Goal: Obtain resource: Obtain resource

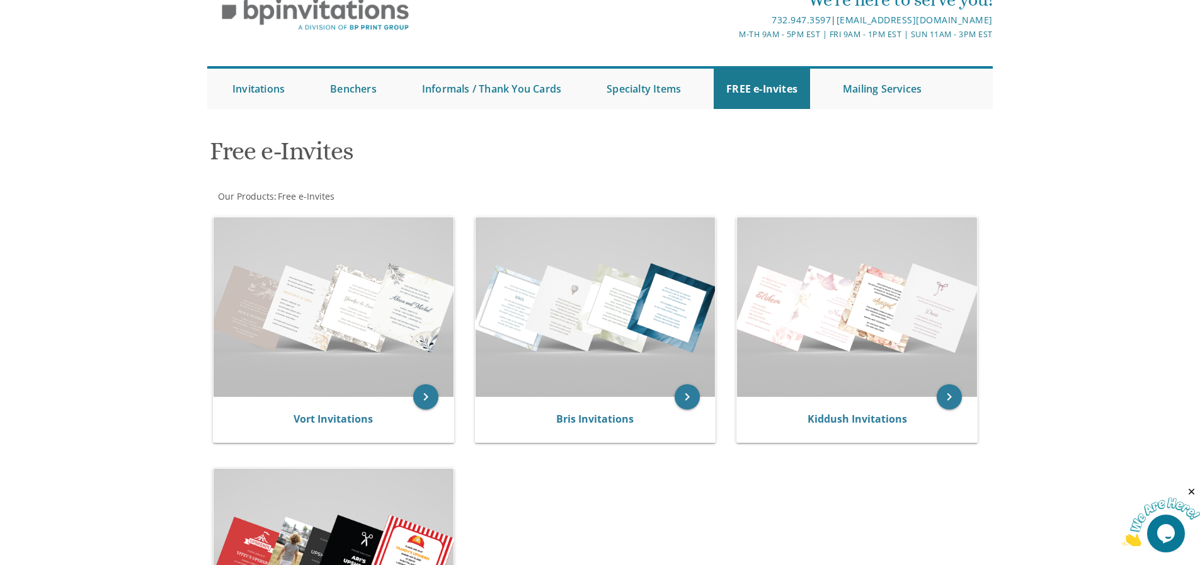
scroll to position [18, 0]
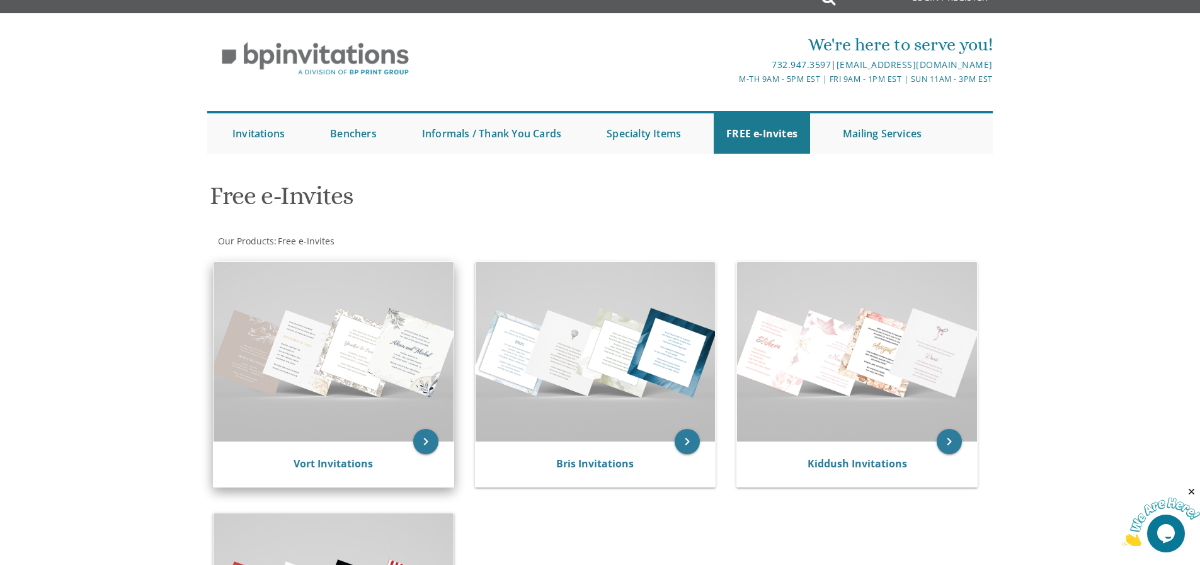
click at [296, 386] on img at bounding box center [334, 352] width 240 height 180
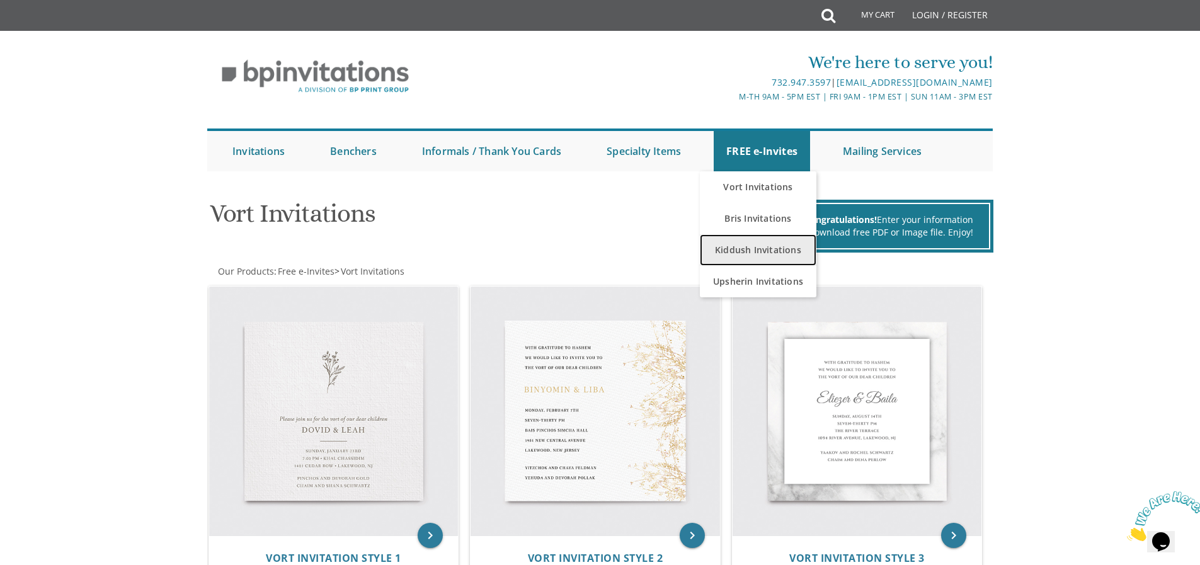
click at [757, 261] on link "Kiddush Invitations" at bounding box center [758, 250] width 117 height 32
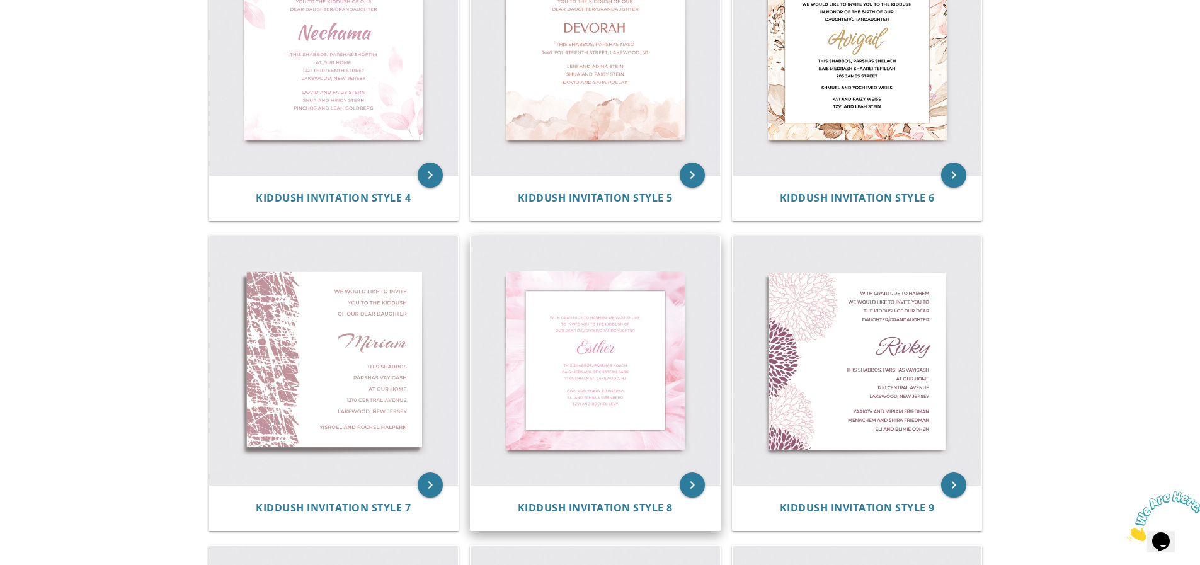
scroll to position [693, 0]
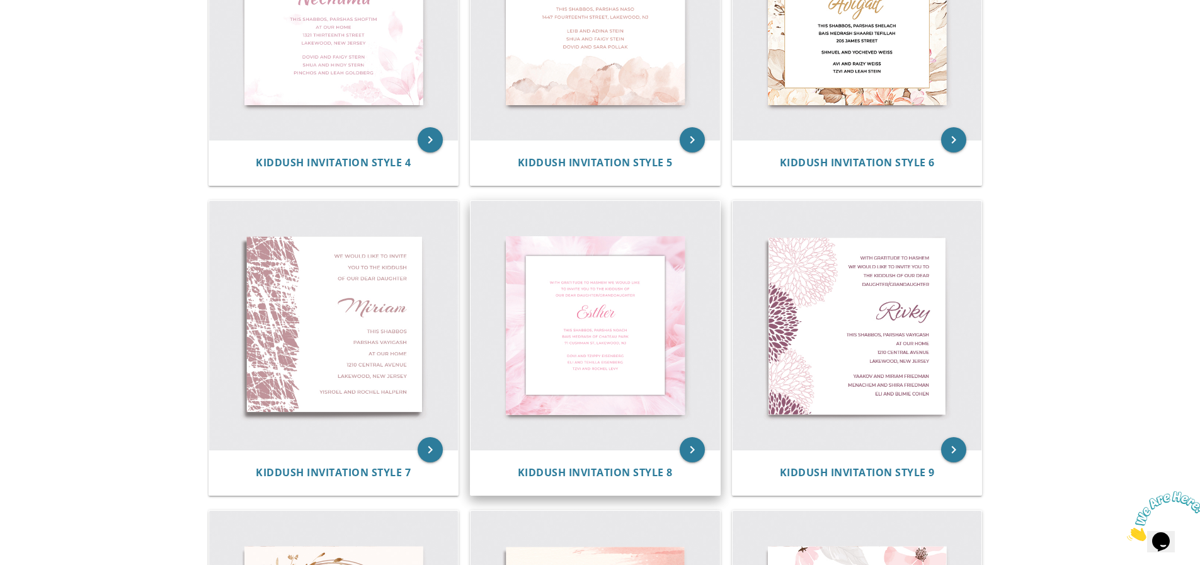
click at [633, 328] on img at bounding box center [596, 326] width 250 height 250
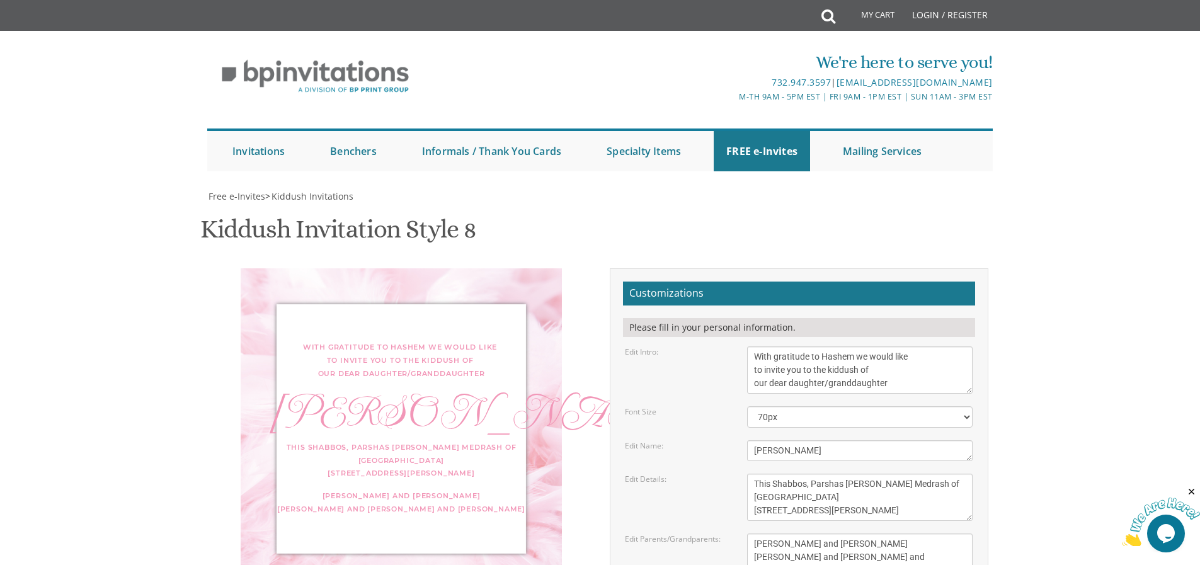
click at [863, 364] on textarea "With gratitude to Hashem we would like to invite you to the kiddush of our dear…" at bounding box center [860, 370] width 226 height 47
click at [890, 383] on textarea "With gratitude to Hashem we would like to invite you to the kiddush of our dear…" at bounding box center [860, 370] width 226 height 47
type textarea "With gratitude to Hashem we would like to invite you to the Birthday of our dea…"
drag, startPoint x: 782, startPoint y: 451, endPoint x: 746, endPoint y: 450, distance: 35.9
click at [746, 450] on div "Esther" at bounding box center [860, 450] width 244 height 21
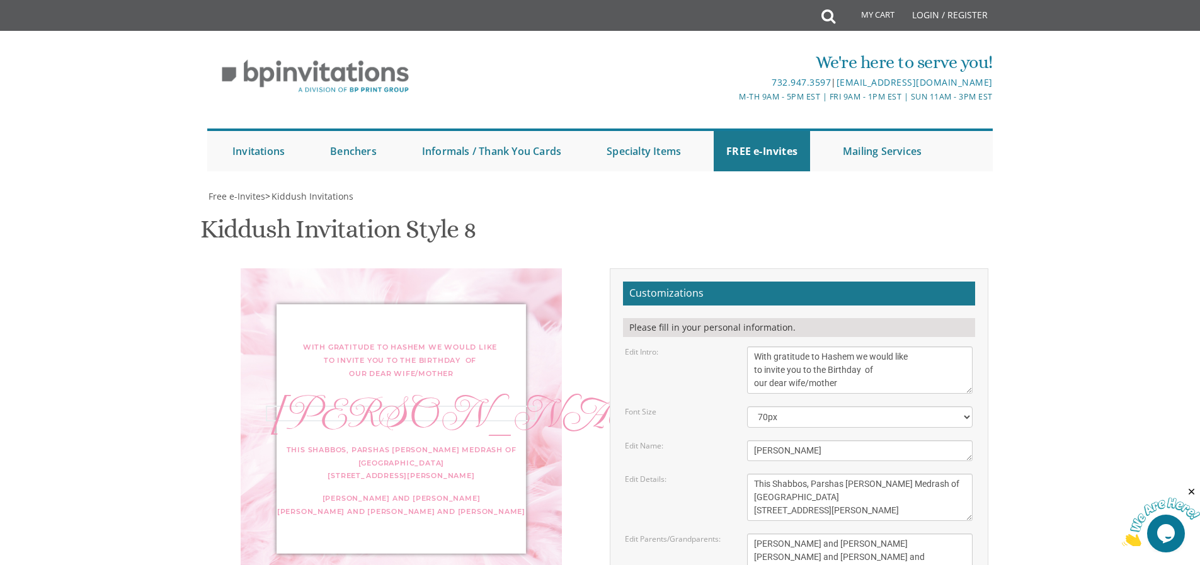
type textarea "Sara Baila"
drag, startPoint x: 881, startPoint y: 510, endPoint x: 745, endPoint y: 487, distance: 138.0
click at [745, 487] on div "This Shabbos, Parshas Noach Bais Medrash of Chateau Park 71 Cushman St, Lakewoo…" at bounding box center [860, 497] width 244 height 47
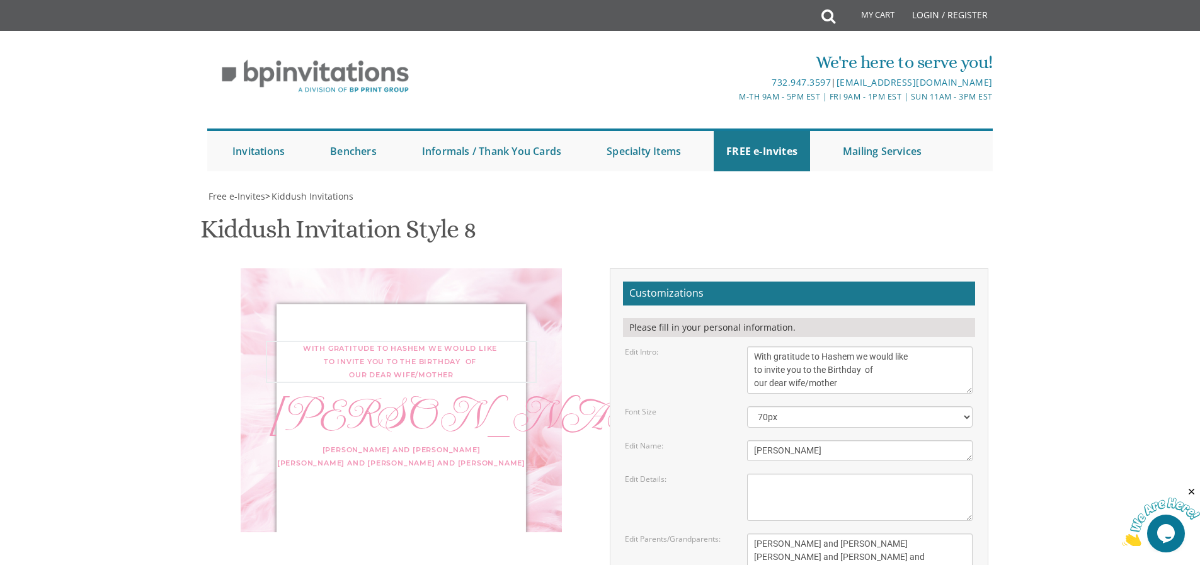
click at [829, 368] on textarea "With gratitude to Hashem we would like to invite you to the kiddush of our dear…" at bounding box center [860, 370] width 226 height 47
click at [910, 370] on textarea "With gratitude to Hashem we would like to invite you to the kiddush of our dear…" at bounding box center [860, 370] width 226 height 47
type textarea "With gratitude to Hashem we would like to invite you to a Toame'ha Birthday in …"
drag, startPoint x: 855, startPoint y: 444, endPoint x: 745, endPoint y: 416, distance: 113.7
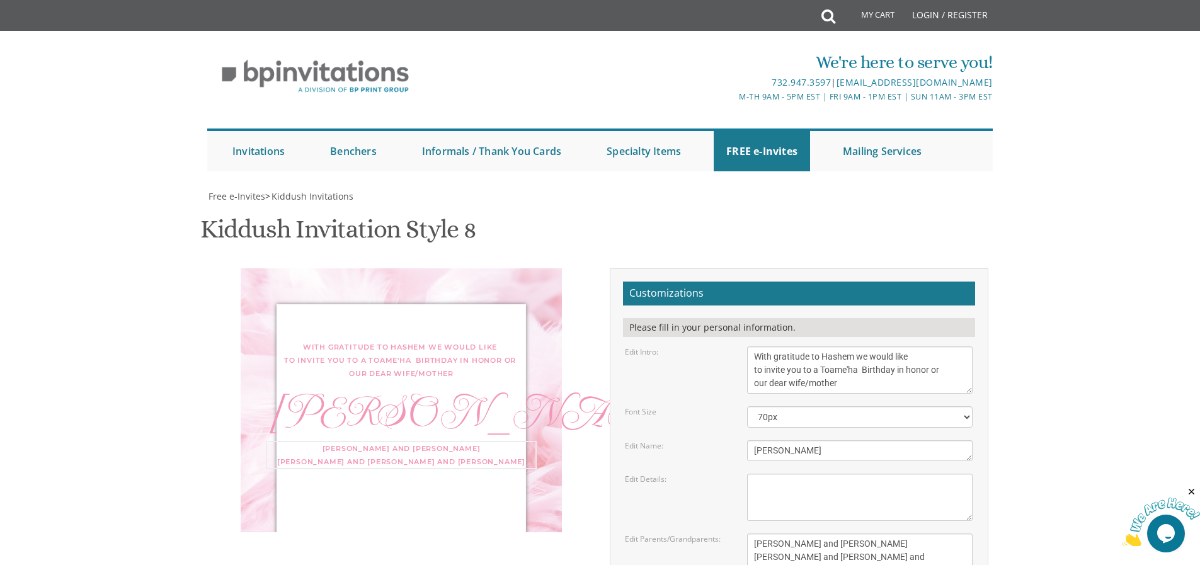
click at [745, 534] on div "Dovi and Tzippy Eisenberg Eli and Tehilla Eisenberg Tzvi and Rochel Levy" at bounding box center [860, 557] width 244 height 47
type textarea "The Grossman Family"
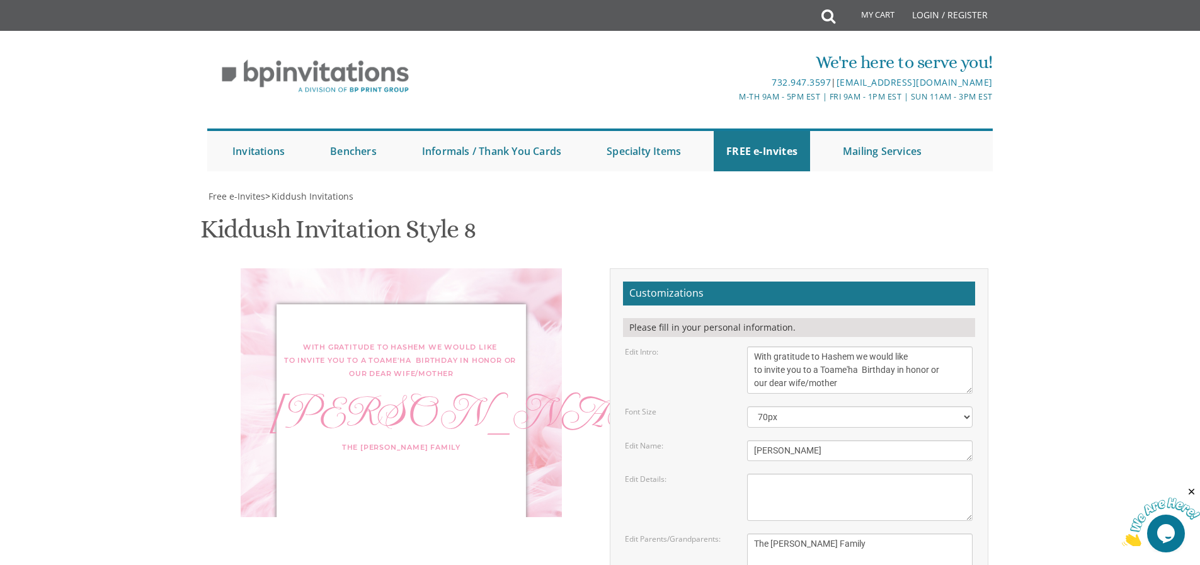
type input "avig54@gmail.com"
click at [529, 464] on div "With gratitude to Hashem we would like to invite you to a Toame'ha Birthday in …" at bounding box center [600, 491] width 795 height 446
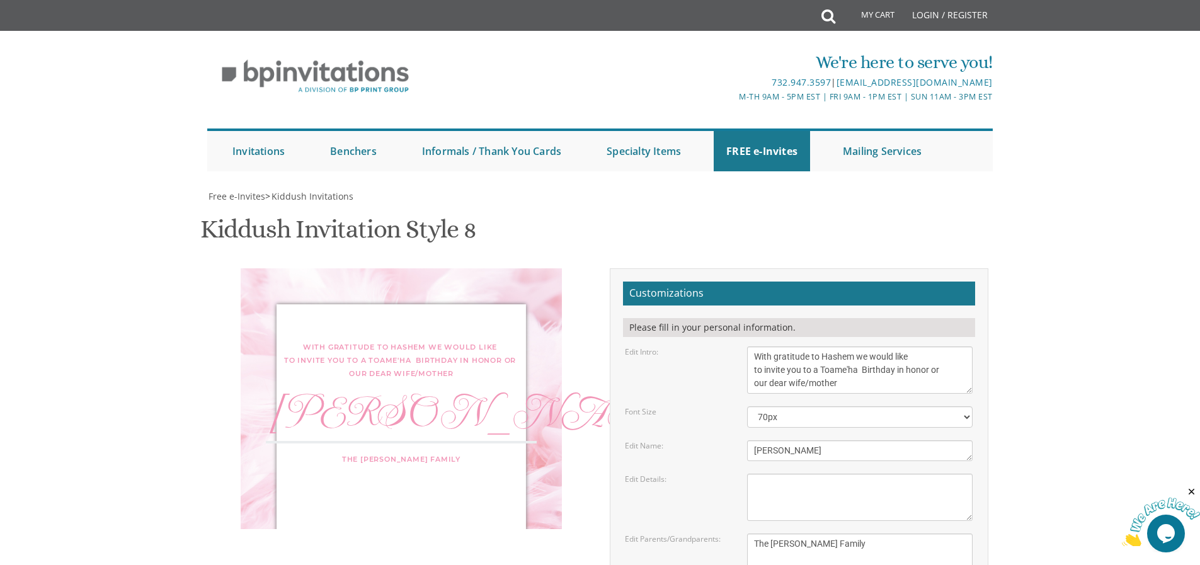
click at [812, 474] on textarea "This Shabbos, Parshas Noach Bais Medrash of Chateau Park 71 Cushman St, Lakewoo…" at bounding box center [860, 497] width 226 height 47
click at [881, 440] on textarea "Esther" at bounding box center [860, 450] width 226 height 21
click at [909, 474] on textarea "This Shabbos, Parshas Noach Bais Medrash of Chateau Park 71 Cushman St, Lakewoo…" at bounding box center [860, 497] width 226 height 47
type textarea "Friday August 15th 1:30 - 4;30 at our home 9 Jule ct"
click at [861, 440] on textarea "Esther" at bounding box center [860, 450] width 226 height 21
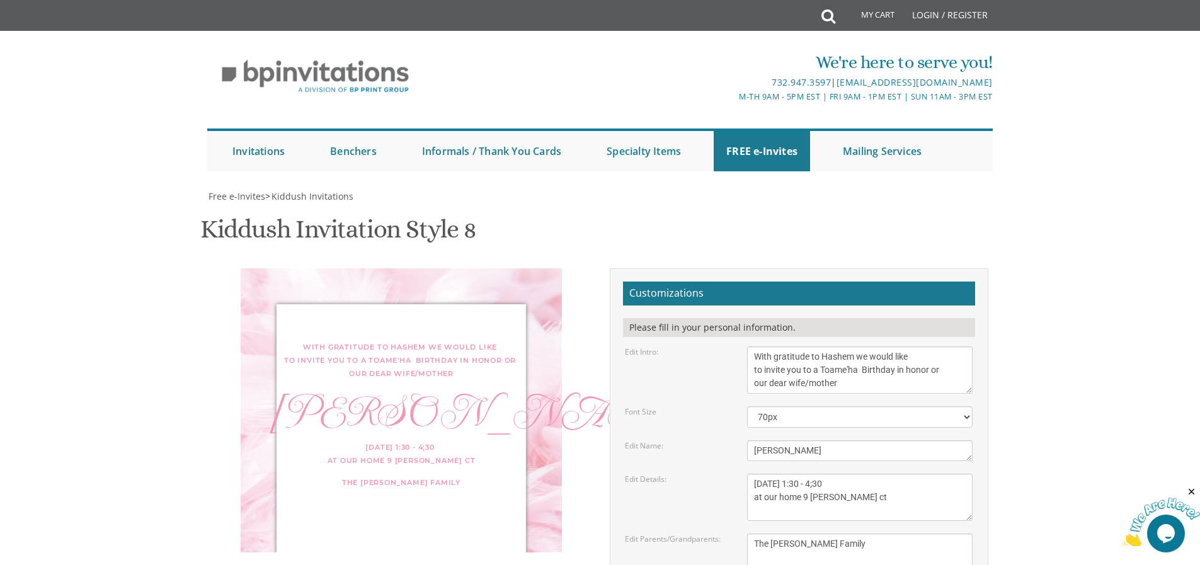
click at [850, 347] on textarea "With gratitude to Hashem we would like to invite you to the kiddush of our dear…" at bounding box center [860, 370] width 226 height 47
click at [851, 347] on textarea "With gratitude to Hashem we would like to invite you to the kiddush of our dear…" at bounding box center [860, 370] width 226 height 47
click at [834, 406] on select "40px 50px 60px 70px" at bounding box center [860, 416] width 226 height 21
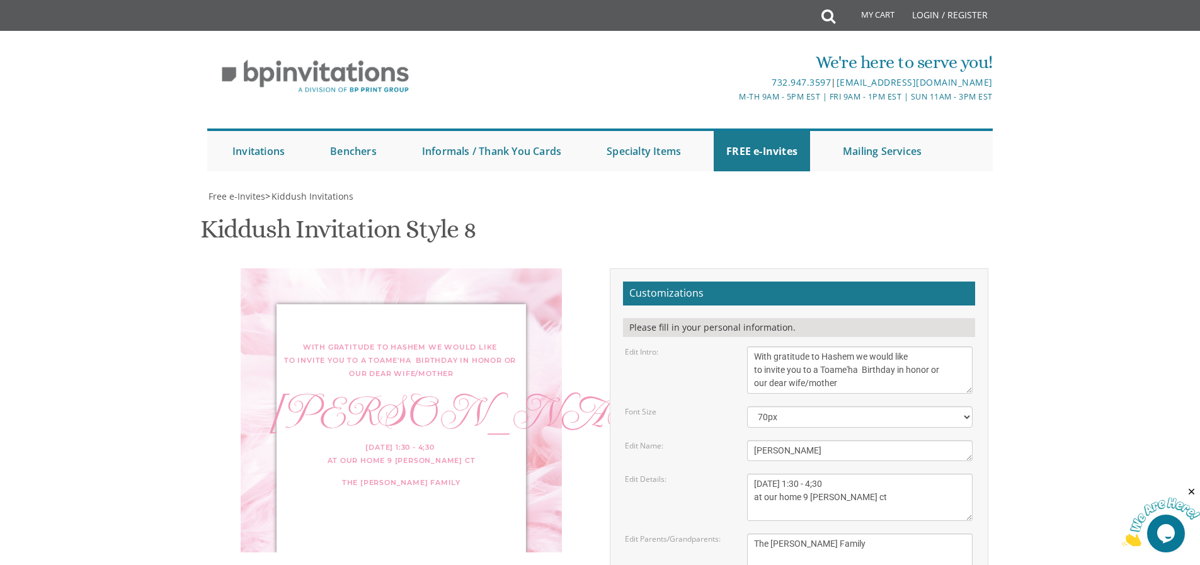
click at [712, 474] on div "Edit Details: This Shabbos, Parshas Noach Bais Medrash of Chateau Park 71 Cushm…" at bounding box center [799, 497] width 367 height 47
